Goal: Communication & Community: Ask a question

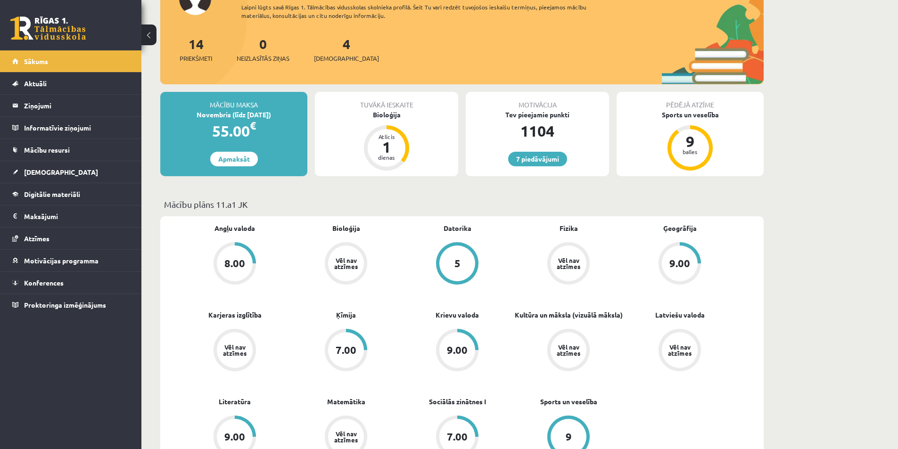
scroll to position [236, 0]
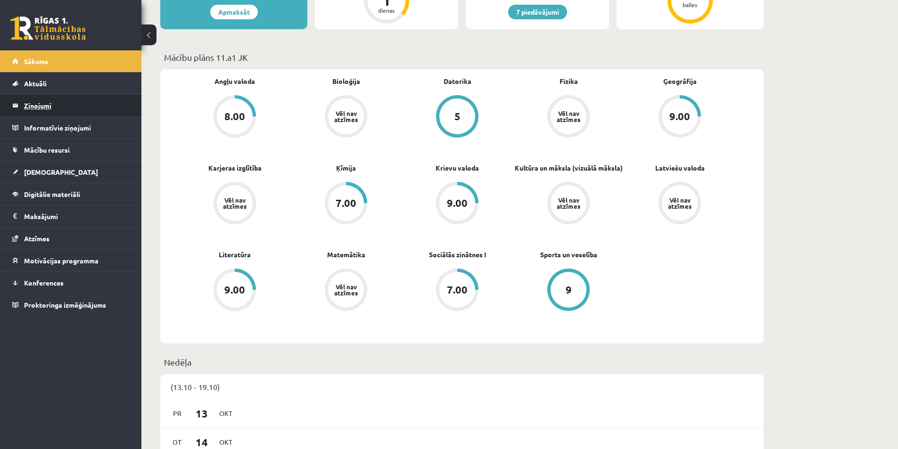
click at [34, 110] on legend "Ziņojumi 0" at bounding box center [77, 106] width 106 height 22
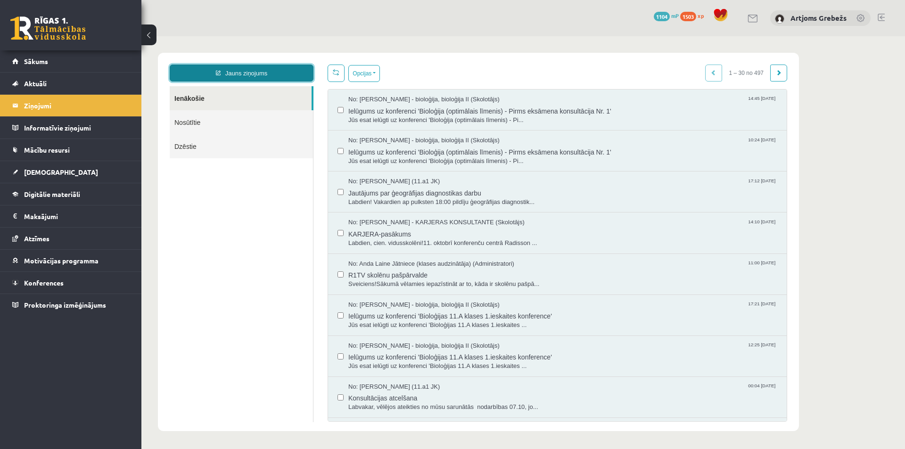
click at [292, 70] on link "Jauns ziņojums" at bounding box center [242, 73] width 144 height 17
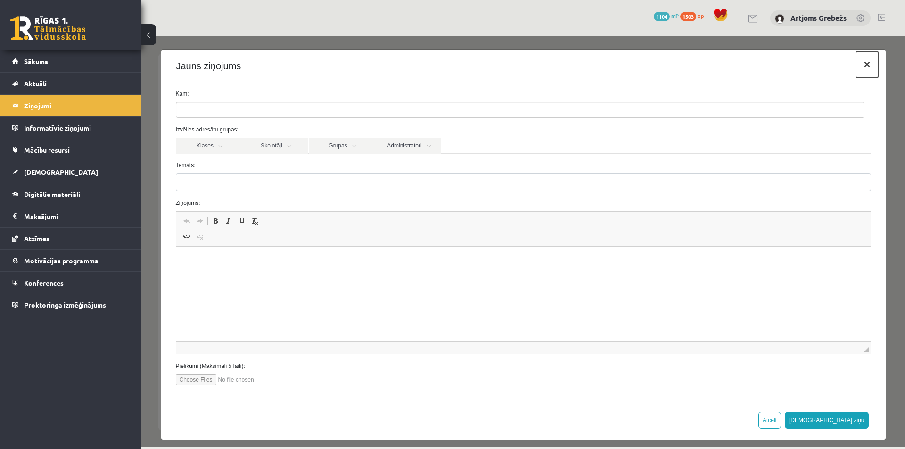
click at [863, 63] on button "×" at bounding box center [867, 64] width 22 height 26
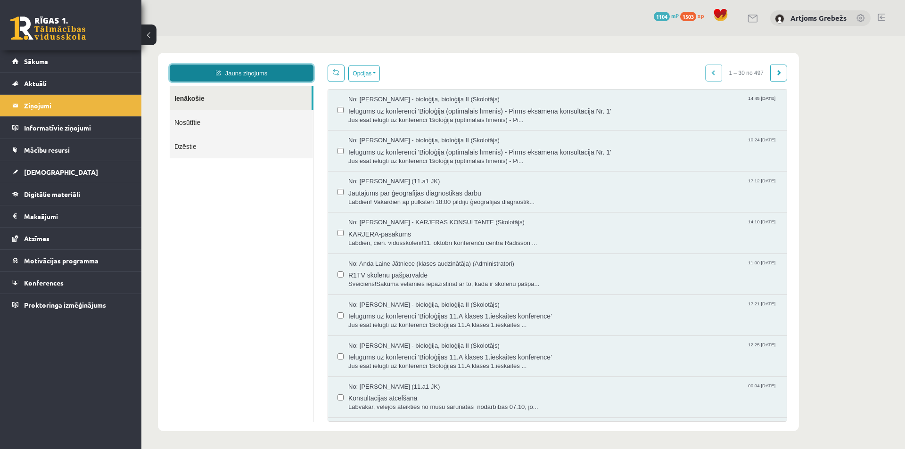
click at [281, 70] on link "Jauns ziņojums" at bounding box center [242, 73] width 144 height 17
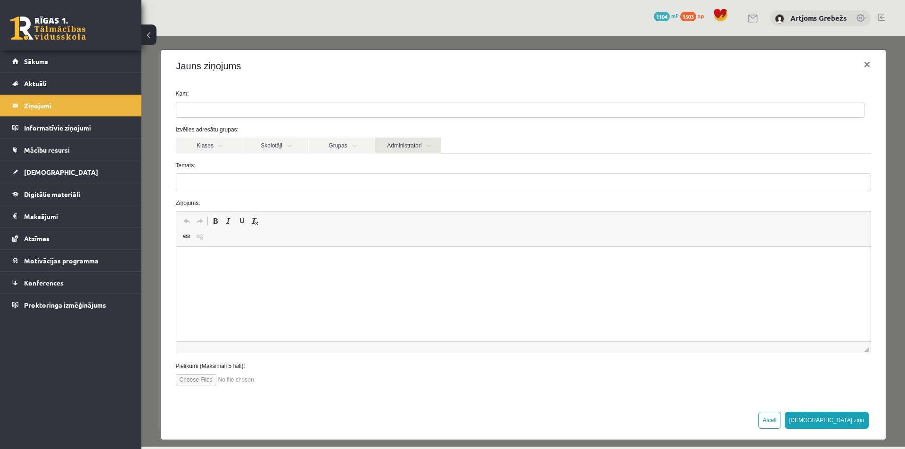
click at [394, 147] on link "Administratori" at bounding box center [408, 146] width 66 height 16
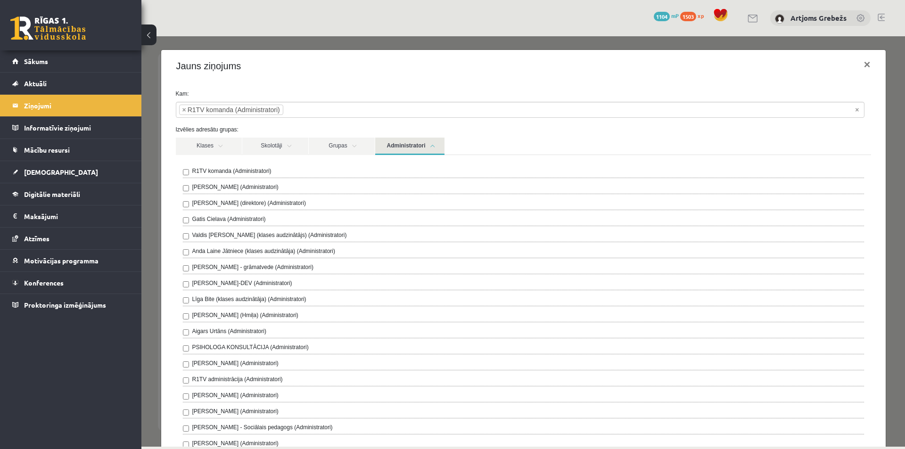
click at [428, 148] on link "Administratori" at bounding box center [409, 146] width 69 height 17
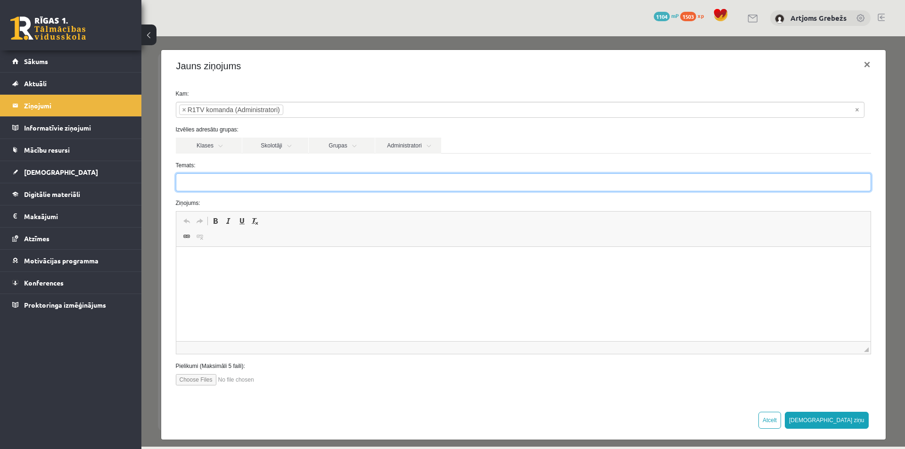
click at [266, 184] on input "Temats:" at bounding box center [524, 183] width 696 height 18
type input "*********"
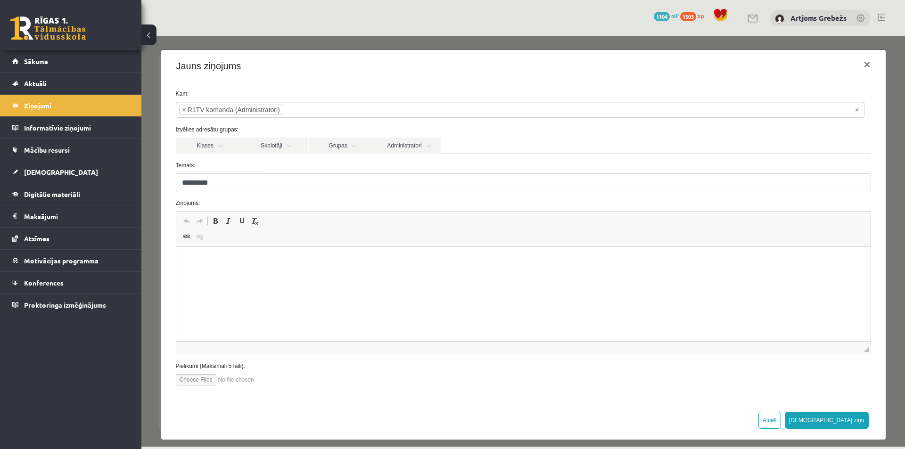
click at [286, 258] on p "Визуальный текстовый редактор, wiswyg-editor-69838148561320-1760512651-278" at bounding box center [523, 262] width 676 height 10
drag, startPoint x: 487, startPoint y: 260, endPoint x: 473, endPoint y: 262, distance: 14.3
click at [473, 262] on p "**********" at bounding box center [519, 262] width 669 height 10
click at [499, 257] on p "**********" at bounding box center [519, 262] width 669 height 10
click at [501, 257] on p "**********" at bounding box center [519, 262] width 669 height 10
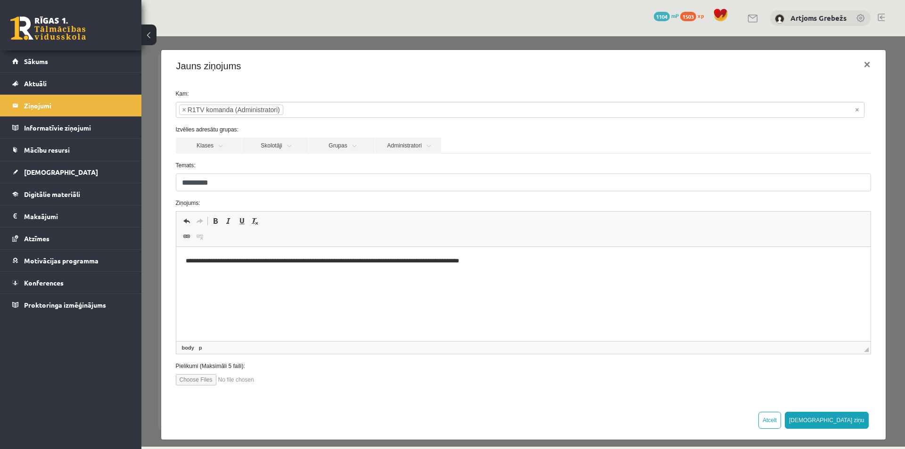
click at [504, 260] on p "**********" at bounding box center [519, 262] width 669 height 10
click at [503, 260] on p "**********" at bounding box center [519, 262] width 669 height 10
drag, startPoint x: 457, startPoint y: 265, endPoint x: 439, endPoint y: 265, distance: 17.9
click at [439, 265] on p "**********" at bounding box center [519, 262] width 669 height 10
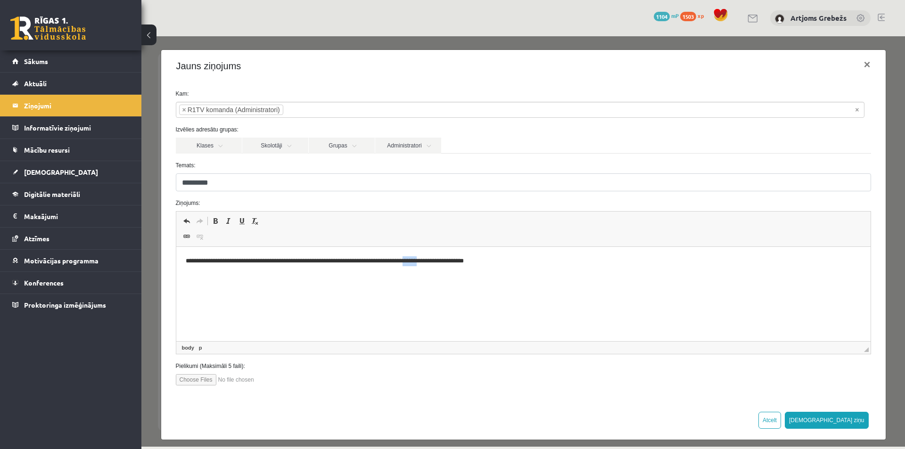
drag, startPoint x: 456, startPoint y: 264, endPoint x: 439, endPoint y: 264, distance: 17.0
click at [439, 264] on p "**********" at bounding box center [519, 262] width 669 height 10
click at [484, 258] on p "**********" at bounding box center [519, 262] width 669 height 10
click at [843, 416] on button "Sūtīt ziņu" at bounding box center [827, 420] width 84 height 17
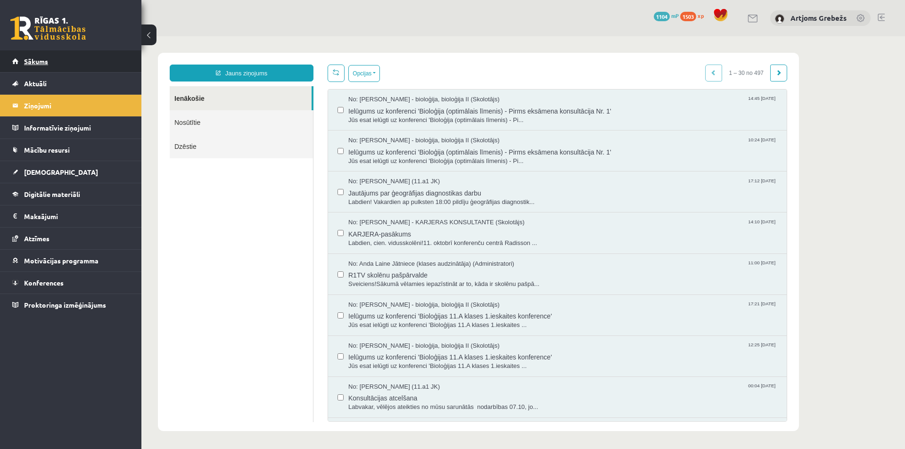
click at [106, 55] on link "Sākums" at bounding box center [70, 61] width 117 height 22
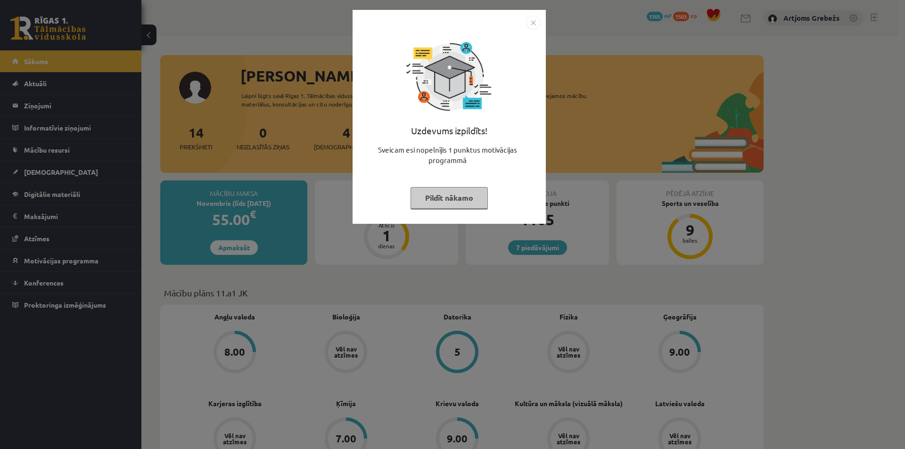
click at [469, 199] on button "Pildīt nākamo" at bounding box center [449, 198] width 77 height 22
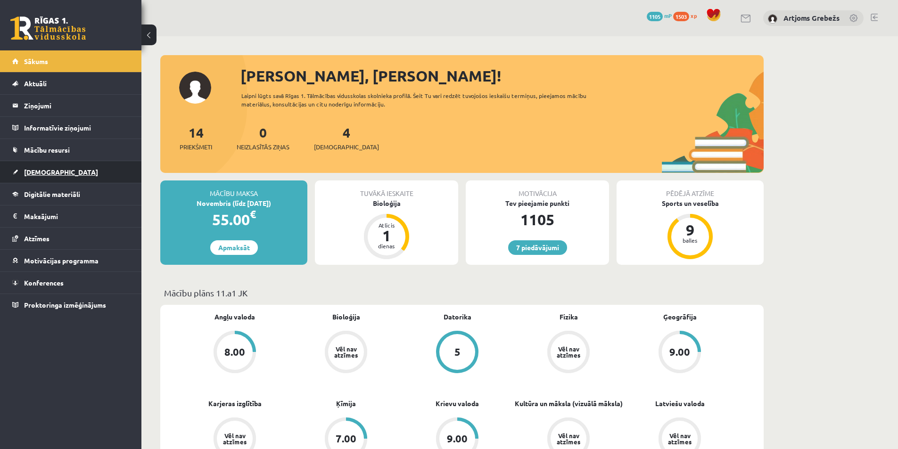
click at [35, 173] on span "[DEMOGRAPHIC_DATA]" at bounding box center [61, 172] width 74 height 8
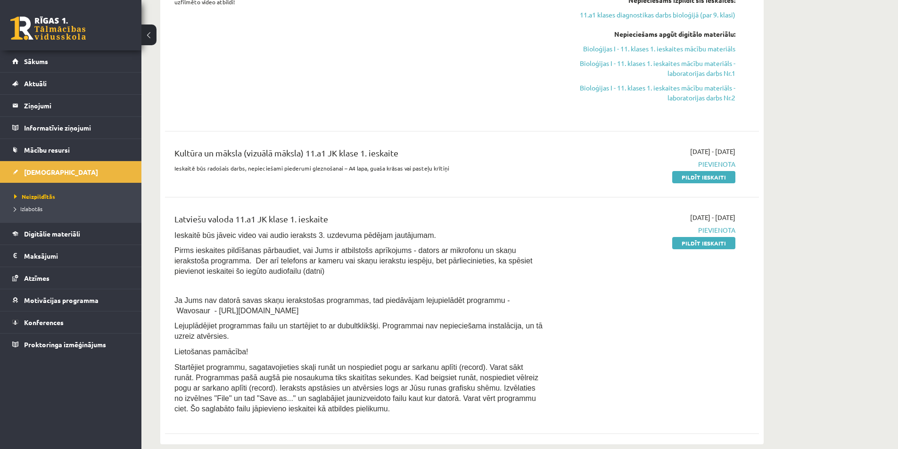
scroll to position [47, 0]
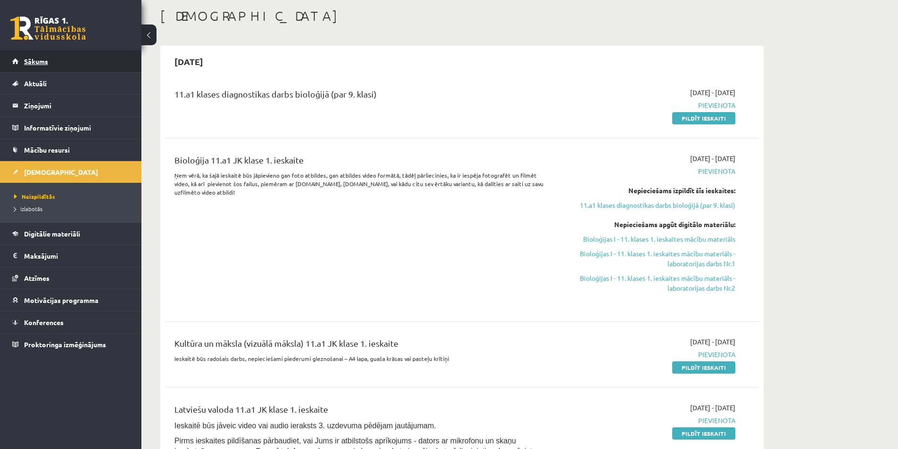
click at [86, 65] on link "Sākums" at bounding box center [70, 61] width 117 height 22
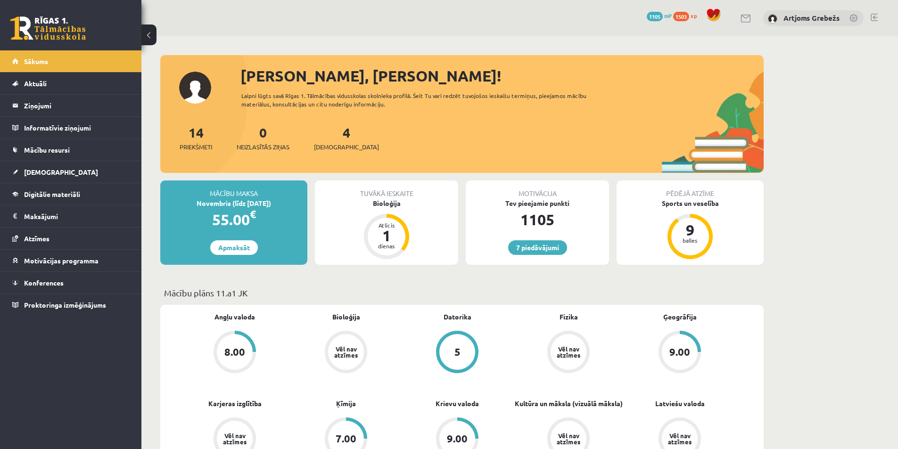
click at [88, 64] on link "Sākums" at bounding box center [70, 61] width 117 height 22
click at [82, 106] on legend "Ziņojumi 0" at bounding box center [77, 106] width 106 height 22
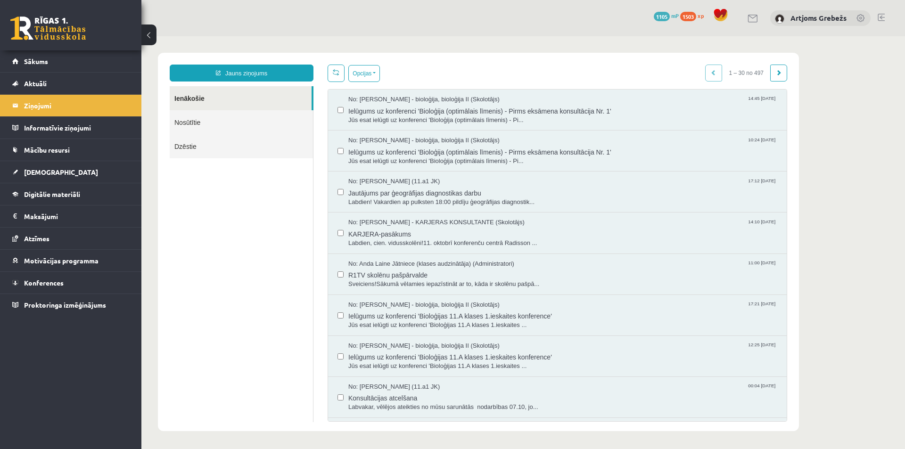
click at [250, 119] on link "Nosūtītie" at bounding box center [241, 122] width 143 height 24
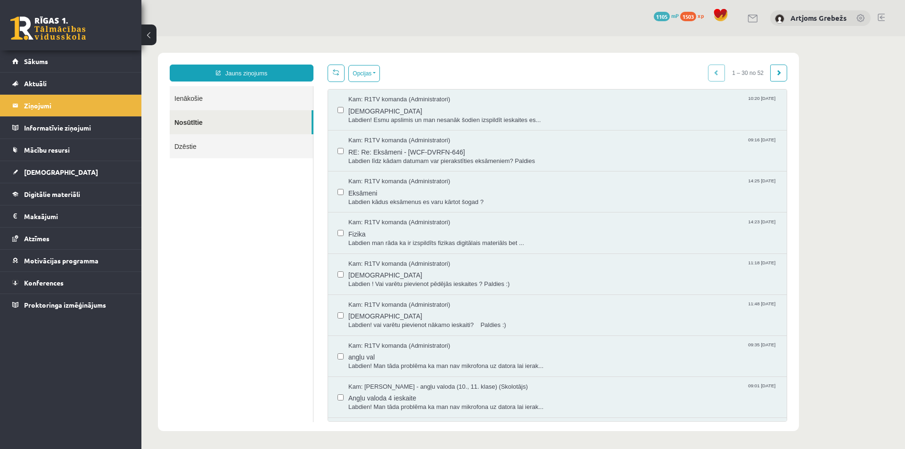
drag, startPoint x: 199, startPoint y: 96, endPoint x: 194, endPoint y: 95, distance: 4.8
click at [199, 96] on link "Ienākošie" at bounding box center [241, 98] width 143 height 24
click at [95, 62] on link "Sākums" at bounding box center [70, 61] width 117 height 22
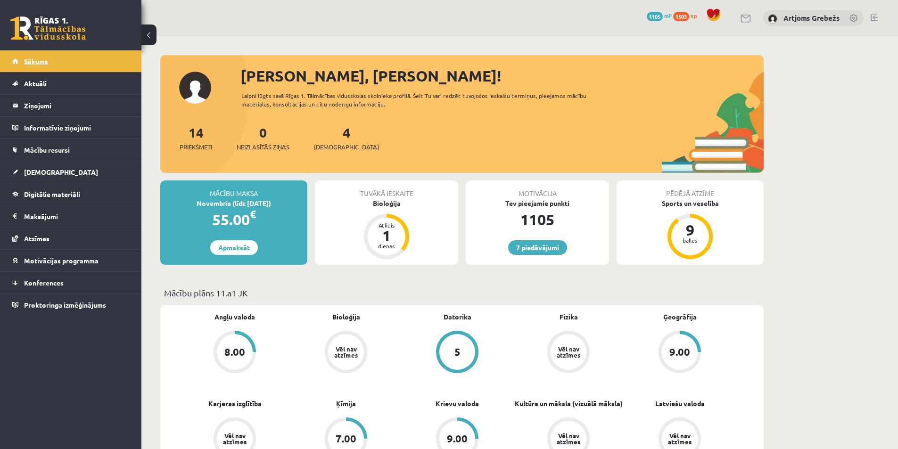
click at [124, 55] on link "Sākums" at bounding box center [70, 61] width 117 height 22
click at [70, 58] on link "Sākums" at bounding box center [70, 61] width 117 height 22
click at [89, 53] on link "Sākums" at bounding box center [70, 61] width 117 height 22
click at [35, 67] on link "Sākums" at bounding box center [70, 61] width 117 height 22
click at [91, 107] on legend "Ziņojumi 1" at bounding box center [77, 106] width 106 height 22
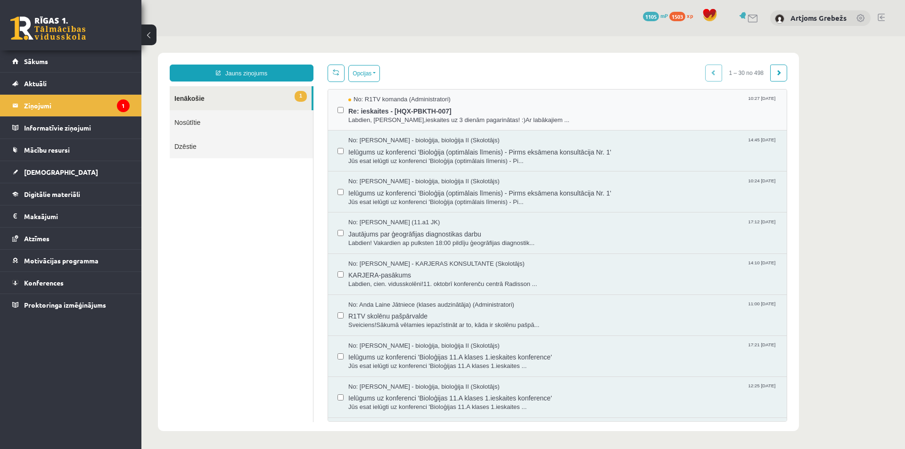
click at [402, 125] on div "No: R1TV komanda (Administratori) 10:27 15/10/2025 Re: ieskaites - [HQX-PBKTH-0…" at bounding box center [557, 110] width 459 height 41
click at [405, 119] on span "Labdien, [PERSON_NAME],ieskaites uz 3 dienām pagarinātas! :)Ar labākajiem ..." at bounding box center [562, 120] width 429 height 9
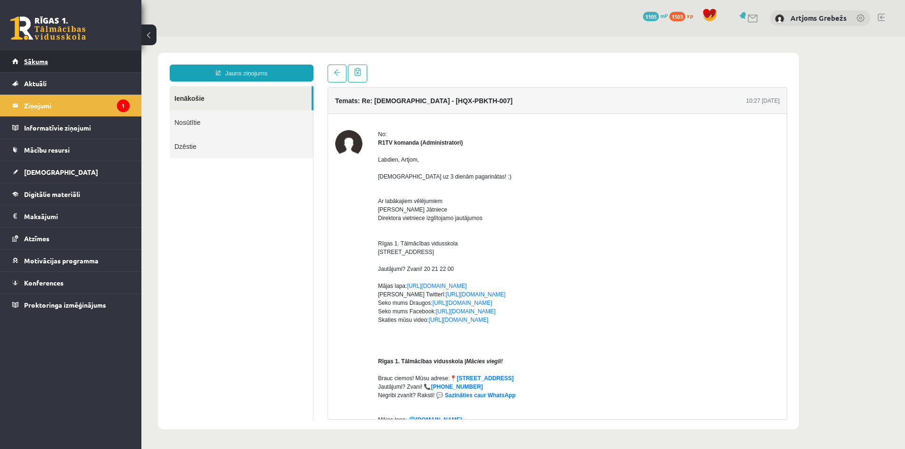
click at [75, 59] on link "Sākums" at bounding box center [70, 61] width 117 height 22
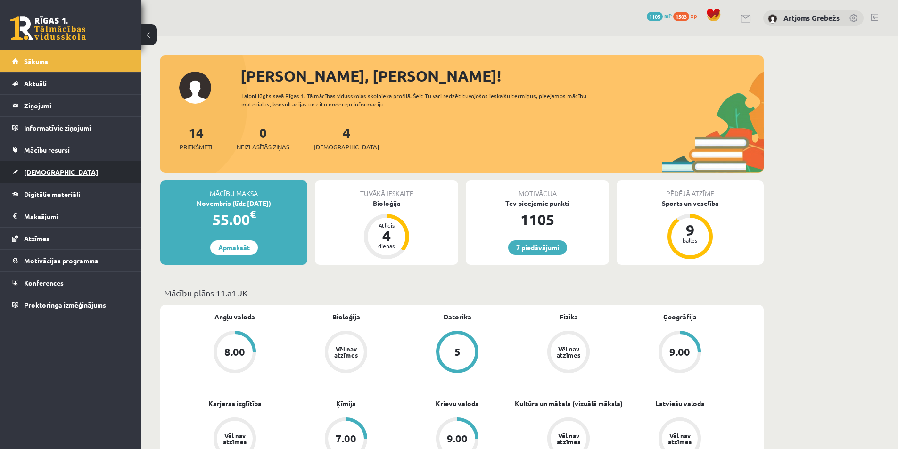
click at [85, 163] on link "[DEMOGRAPHIC_DATA]" at bounding box center [70, 172] width 117 height 22
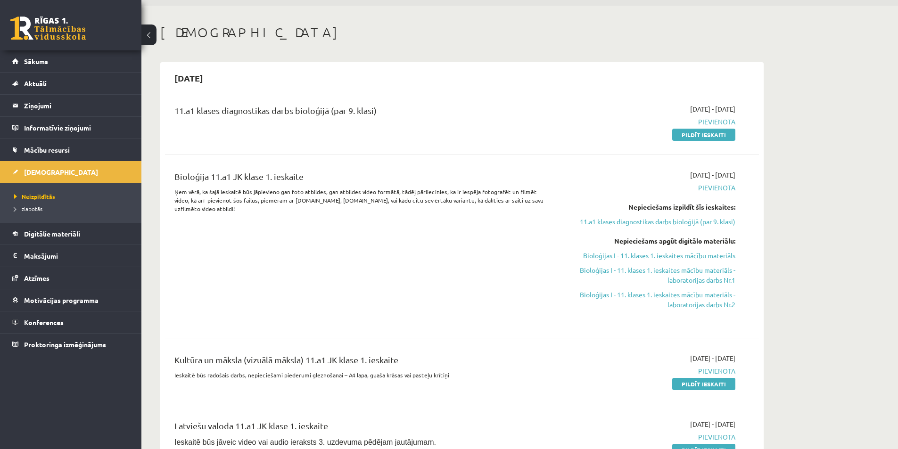
scroll to position [47, 0]
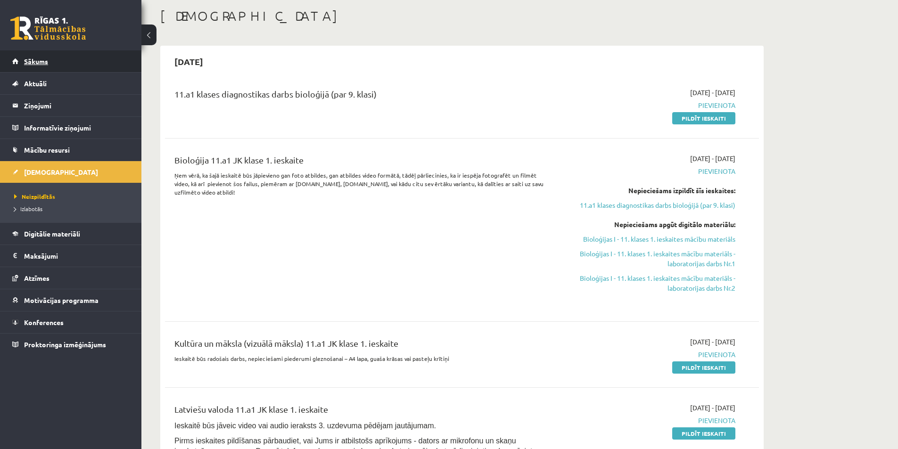
click at [84, 61] on link "Sākums" at bounding box center [70, 61] width 117 height 22
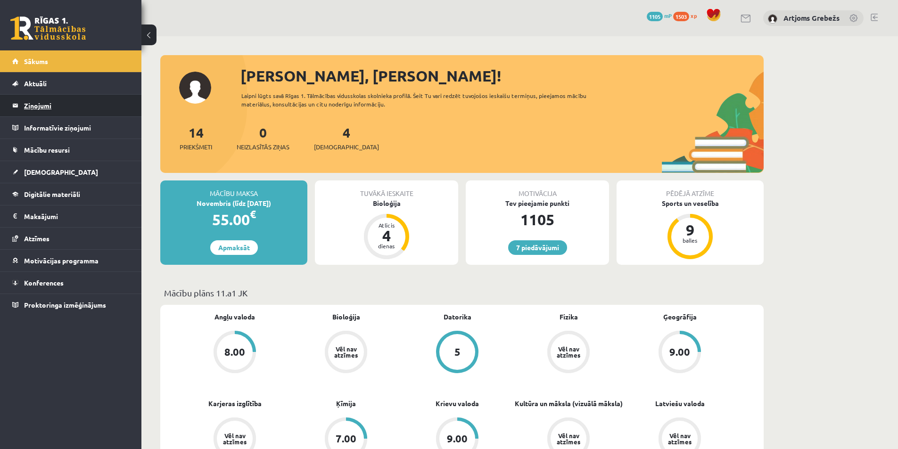
click at [100, 112] on legend "Ziņojumi 0" at bounding box center [77, 106] width 106 height 22
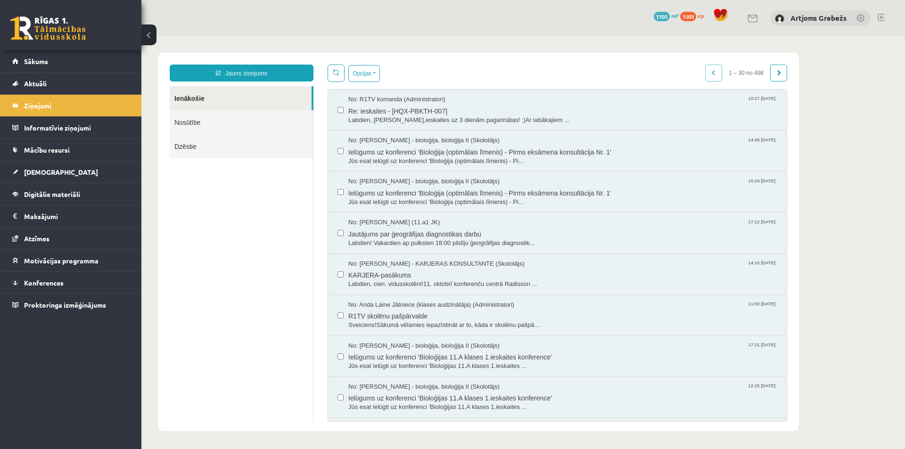
click at [519, 126] on div "No: R1TV komanda (Administratori) 10:27 [DATE] Re: ieskaites - [HQX-PBKTH-007] …" at bounding box center [557, 110] width 459 height 41
click at [524, 122] on span "Labdien, Artjom,ieskaites uz 3 dienām pagarinātas! :)Ar labākajiem ..." at bounding box center [562, 120] width 429 height 9
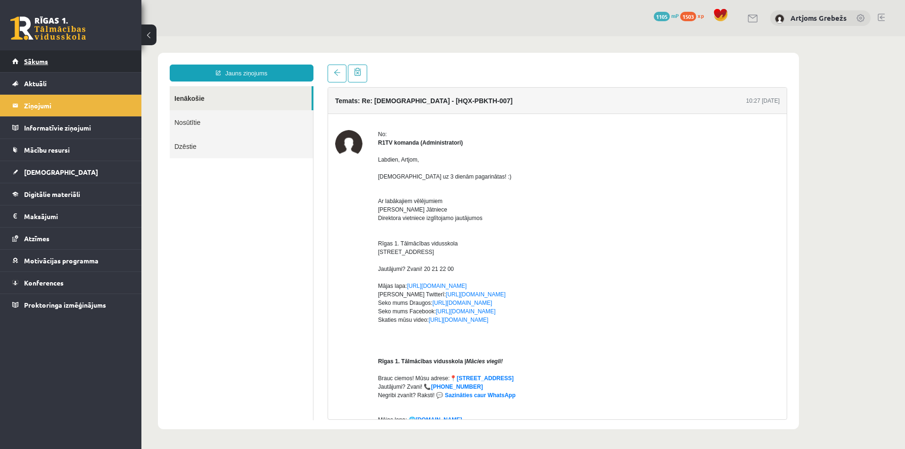
click at [110, 61] on link "Sākums" at bounding box center [70, 61] width 117 height 22
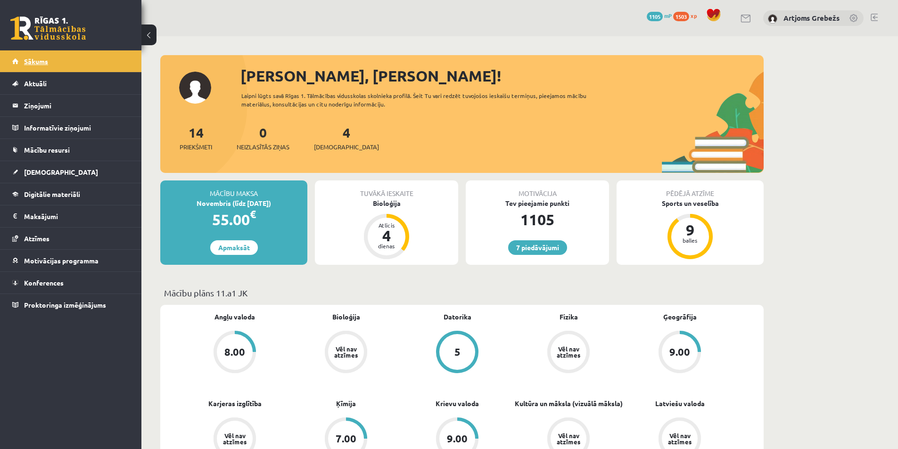
click at [85, 59] on link "Sākums" at bounding box center [70, 61] width 117 height 22
click at [88, 56] on link "Sākums" at bounding box center [70, 61] width 117 height 22
click at [121, 51] on link "Sākums" at bounding box center [70, 61] width 117 height 22
click at [83, 63] on link "Sākums" at bounding box center [70, 61] width 117 height 22
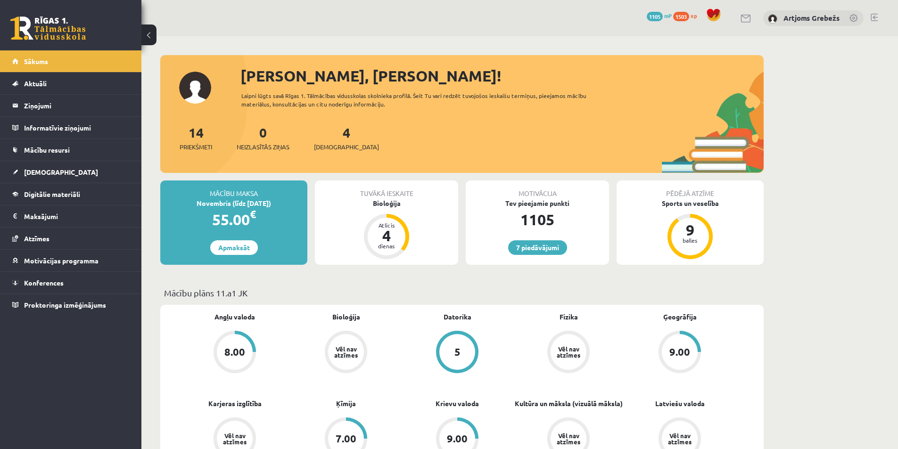
click at [214, 23] on div "7 Dāvanas 1105 mP 1503 xp [PERSON_NAME]" at bounding box center [519, 18] width 757 height 36
click at [178, 25] on div "7 Dāvanas 1105 mP 1503 xp [PERSON_NAME]" at bounding box center [519, 18] width 757 height 36
click at [93, 54] on link "Sākums" at bounding box center [70, 61] width 117 height 22
click at [593, 33] on div "7 Dāvanas 1105 mP 1503 xp [PERSON_NAME]" at bounding box center [519, 18] width 757 height 36
